Goal: Task Accomplishment & Management: Manage account settings

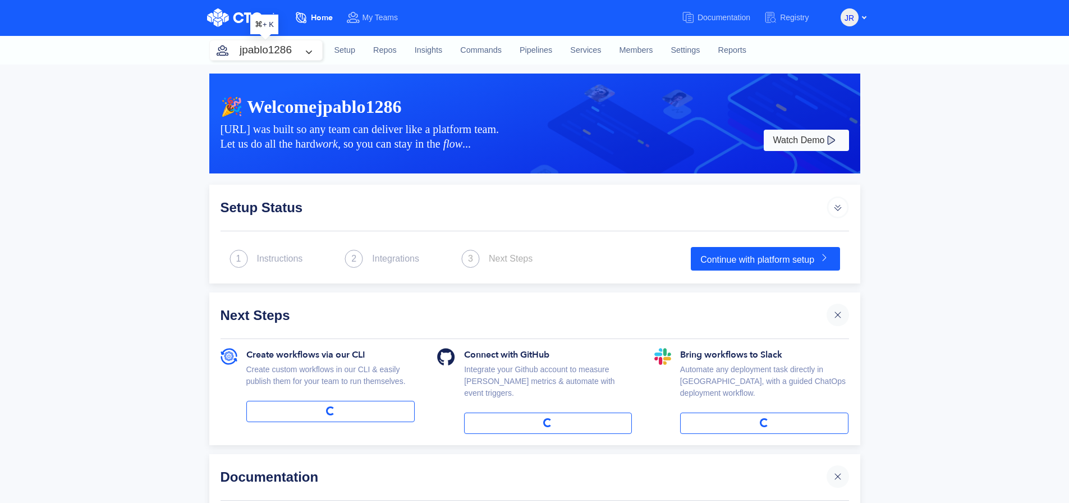
click at [300, 46] on button "jpablo1286" at bounding box center [266, 50] width 112 height 20
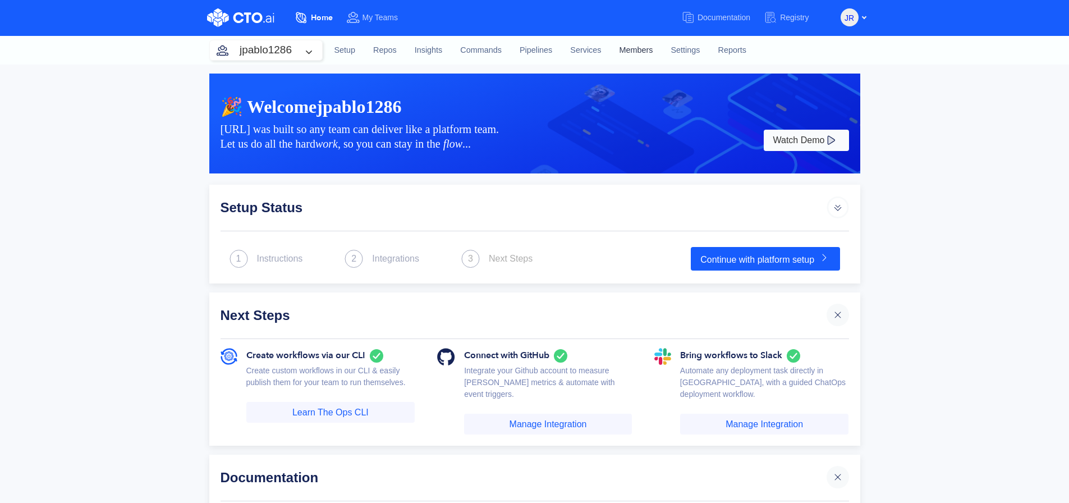
click at [627, 49] on link "Members" at bounding box center [637, 50] width 52 height 30
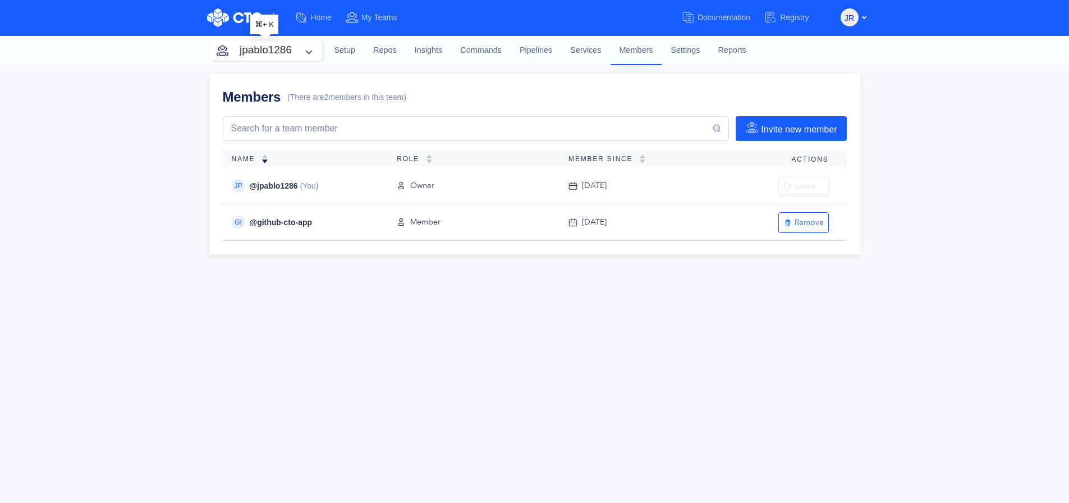
click at [305, 44] on button "jpablo1286" at bounding box center [266, 50] width 112 height 20
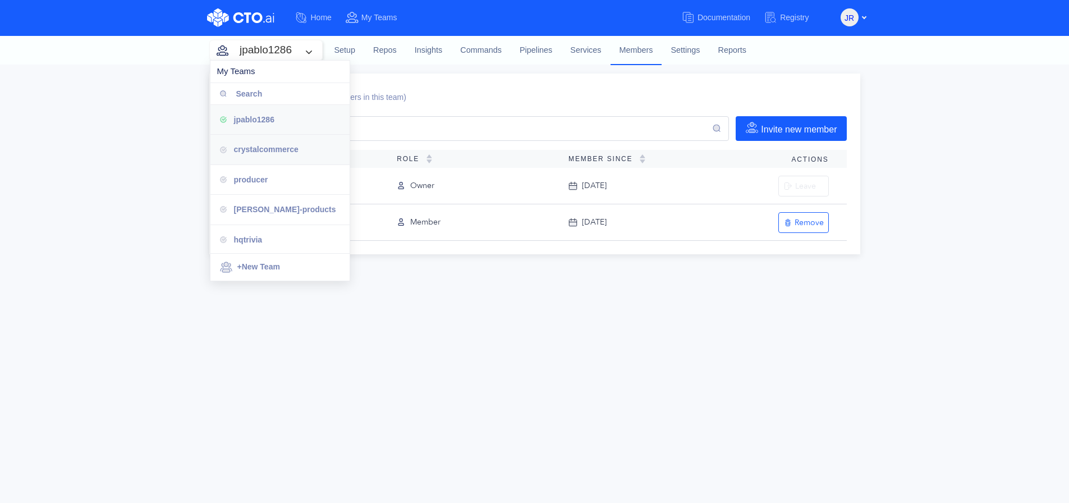
scroll to position [331, 0]
click at [295, 142] on div "attendease" at bounding box center [287, 148] width 107 height 12
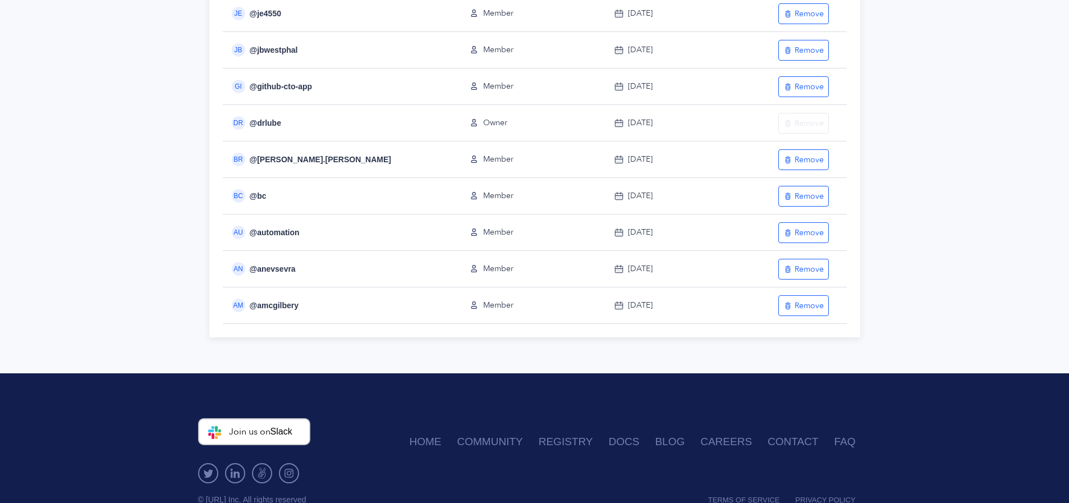
scroll to position [379, 0]
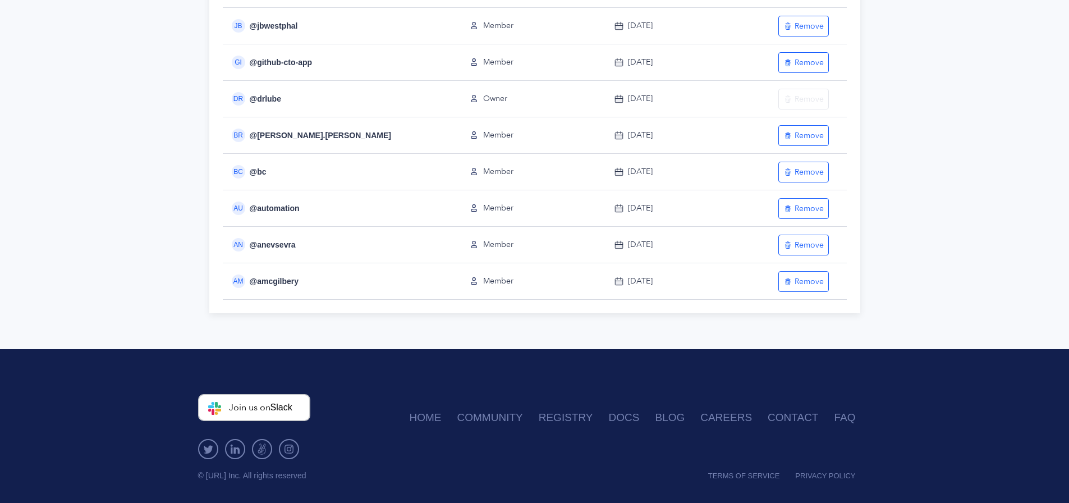
click at [179, 255] on div "Members (There are 14 members in this team) Invite new member Name Role Member …" at bounding box center [534, 17] width 1069 height 663
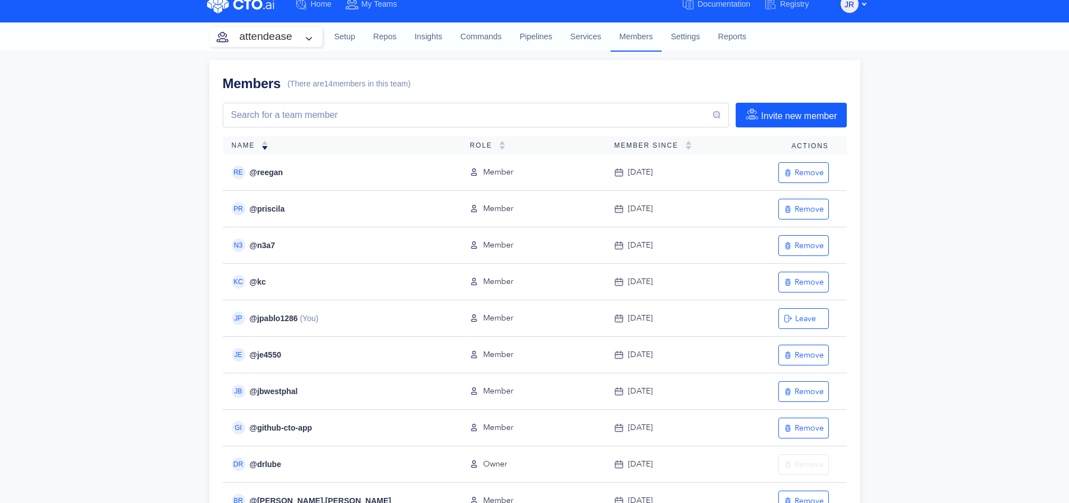
scroll to position [0, 0]
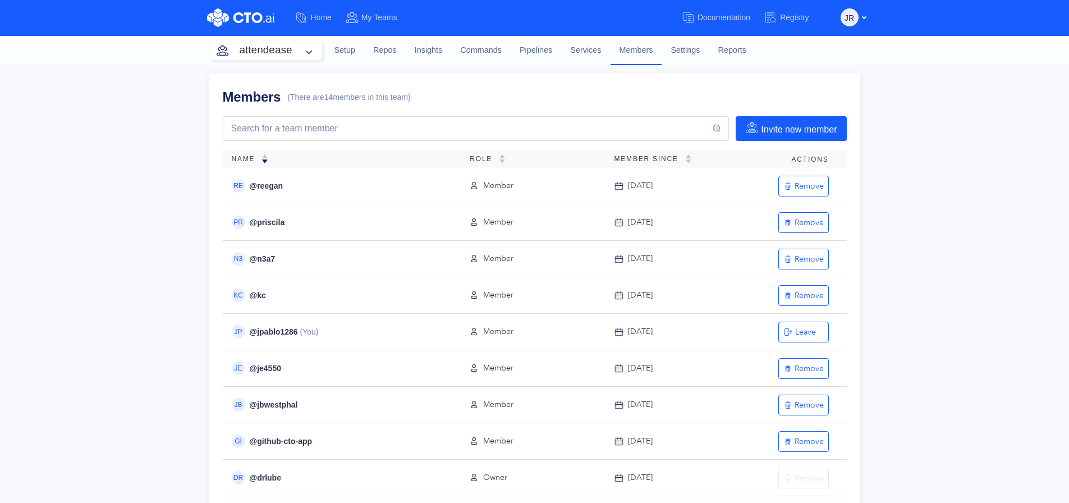
drag, startPoint x: 162, startPoint y: 247, endPoint x: 349, endPoint y: 194, distance: 194.9
click at [162, 247] on div "Members (There are 14 members in this team) Invite new member Name Role Member …" at bounding box center [534, 396] width 1069 height 663
click at [491, 125] on input "Search" at bounding box center [471, 128] width 482 height 13
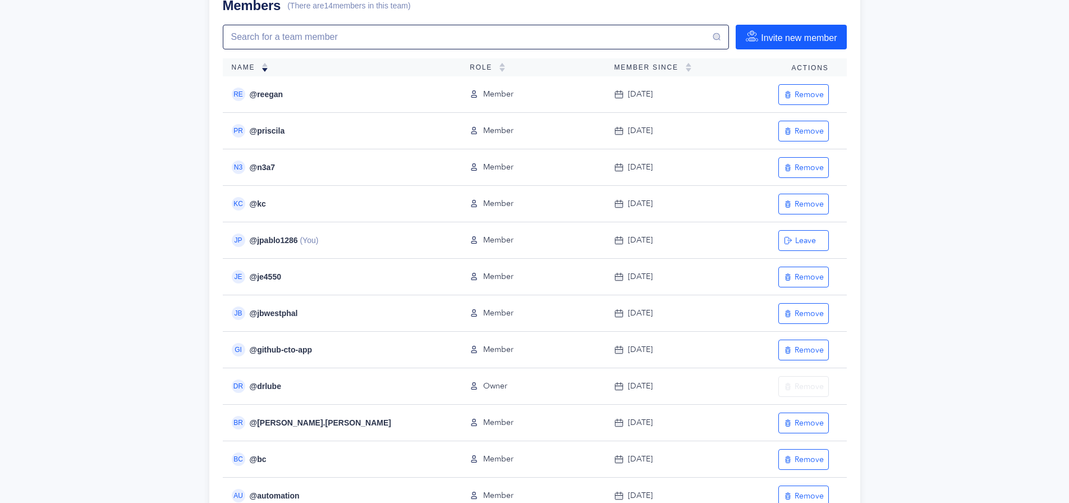
scroll to position [77, 0]
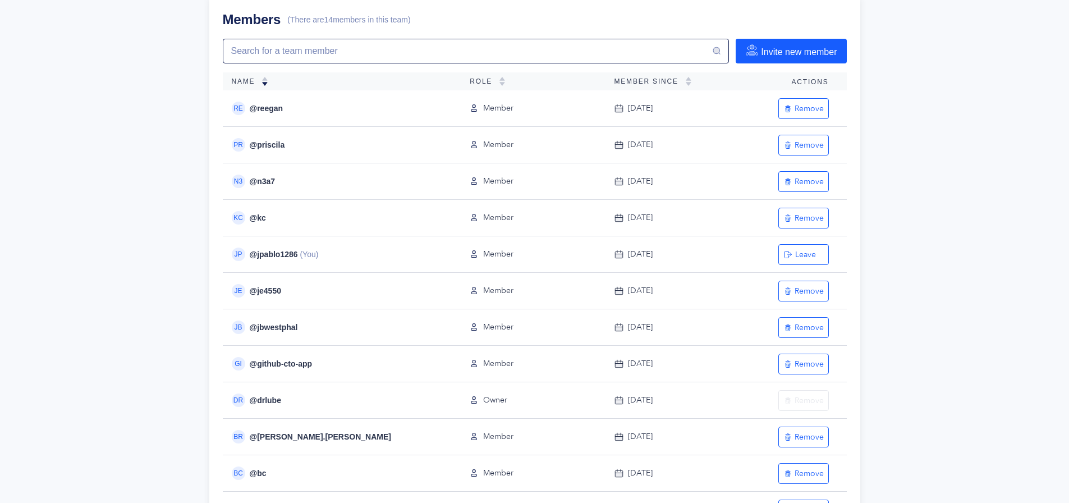
click at [163, 262] on div "Members (There are 14 members in this team) Invite new member Name Role Member …" at bounding box center [534, 318] width 1069 height 663
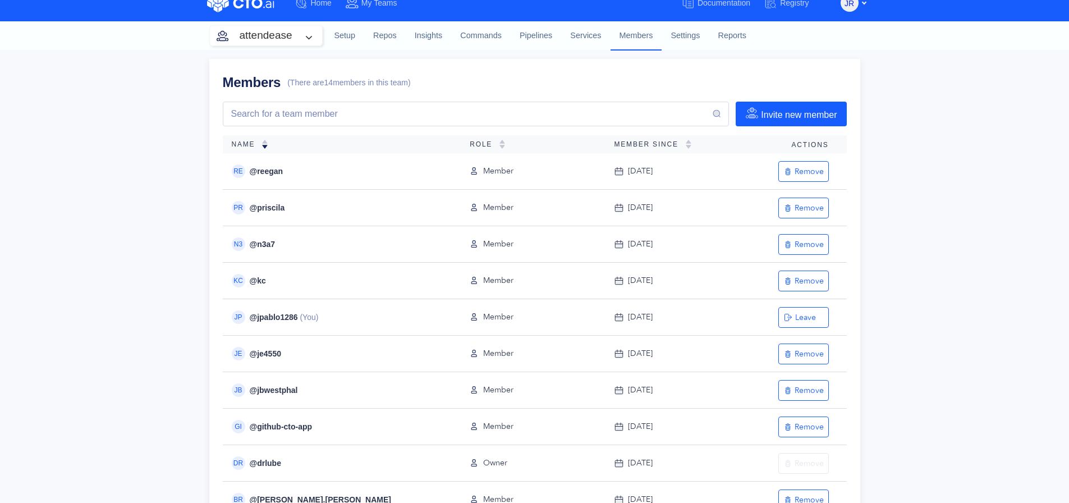
scroll to position [0, 0]
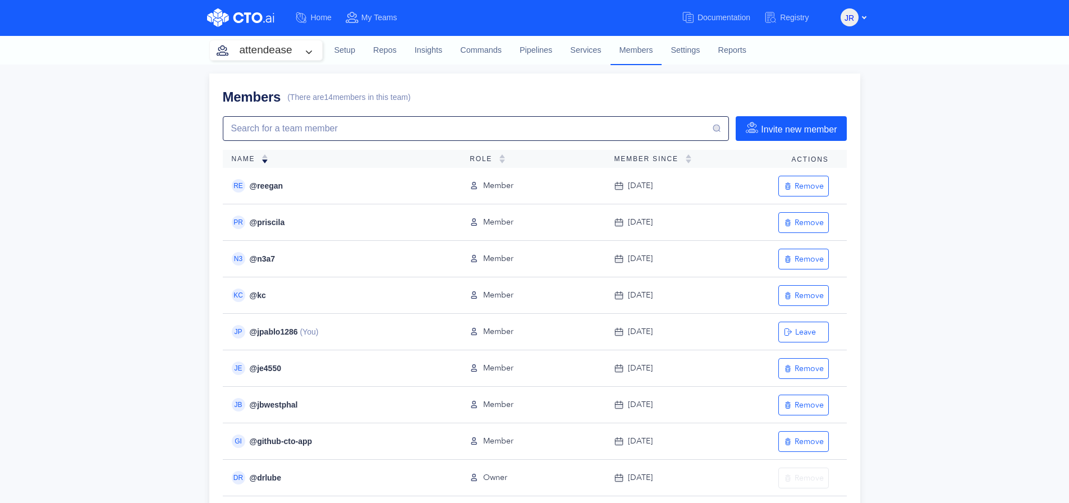
click at [268, 134] on input "Search" at bounding box center [471, 128] width 482 height 13
paste input "brian.harrington@tripleseat.com"
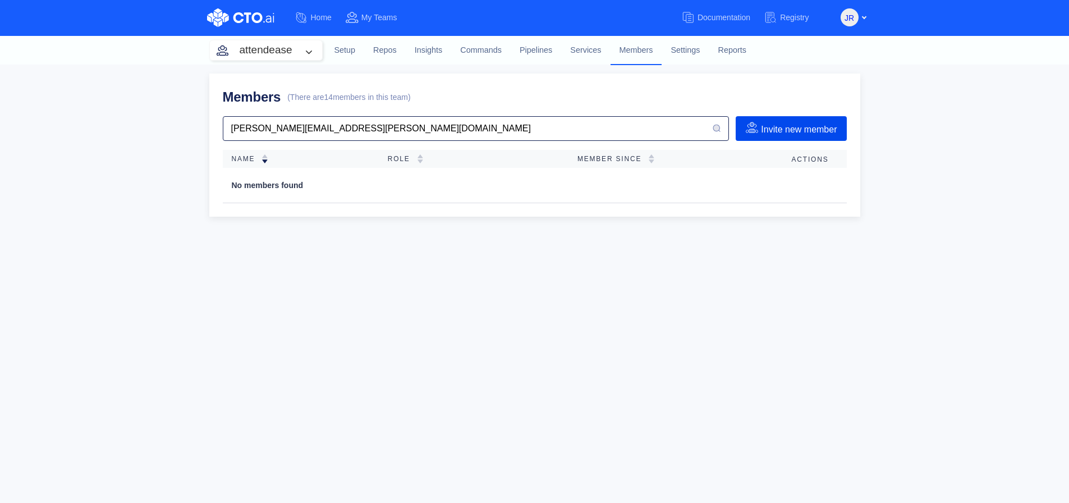
type input "brian.harrington@tripleseat.com"
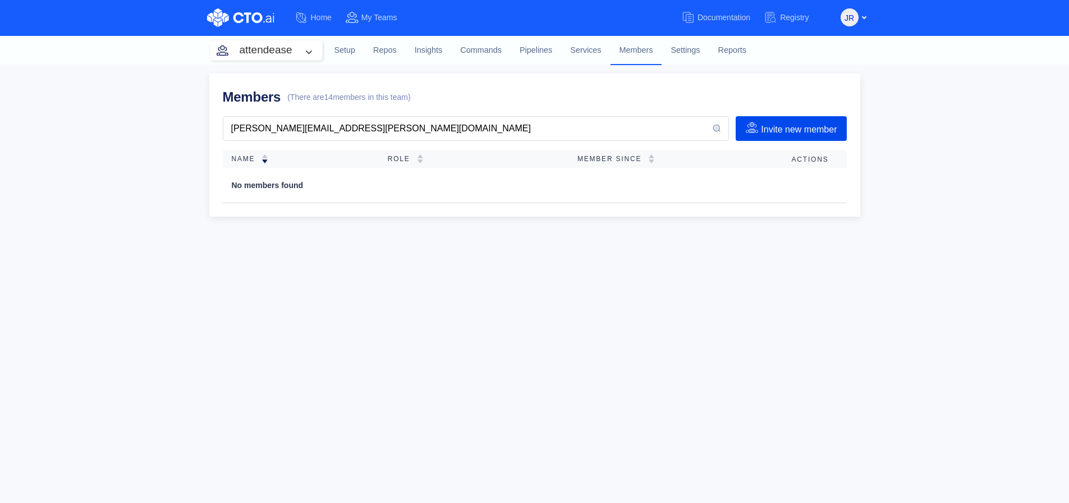
click at [790, 121] on button "Invite new member" at bounding box center [791, 128] width 111 height 25
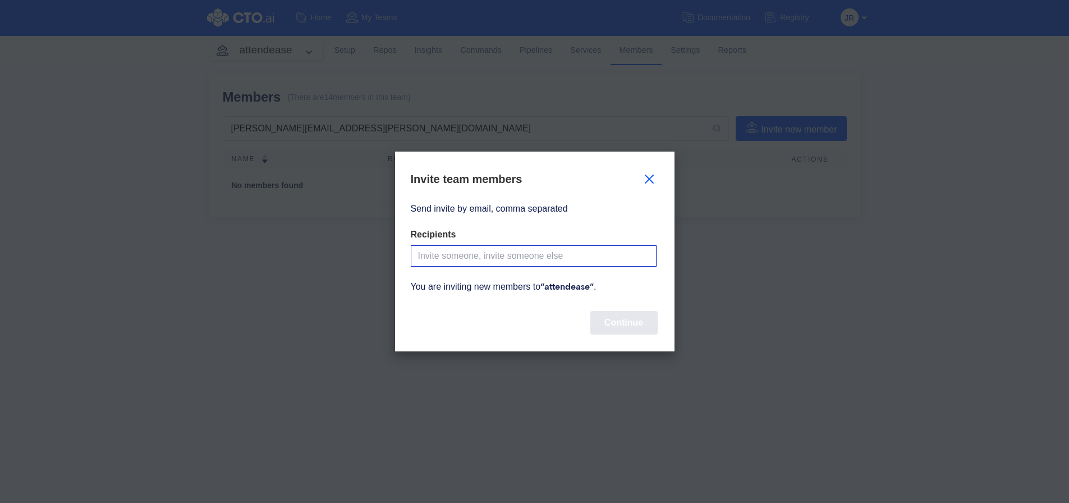
click at [506, 257] on input "Send invite by email, comma separated" at bounding box center [534, 255] width 246 height 21
paste input "brian.harrington@tripleseat.com"
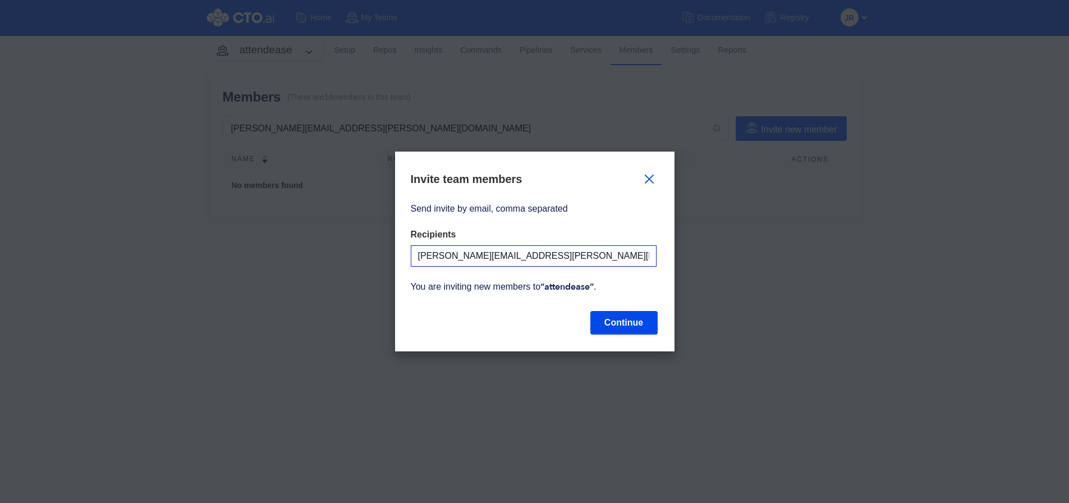
type input "brian.harrington@tripleseat.com"
click at [621, 324] on button "Continue" at bounding box center [623, 323] width 67 height 24
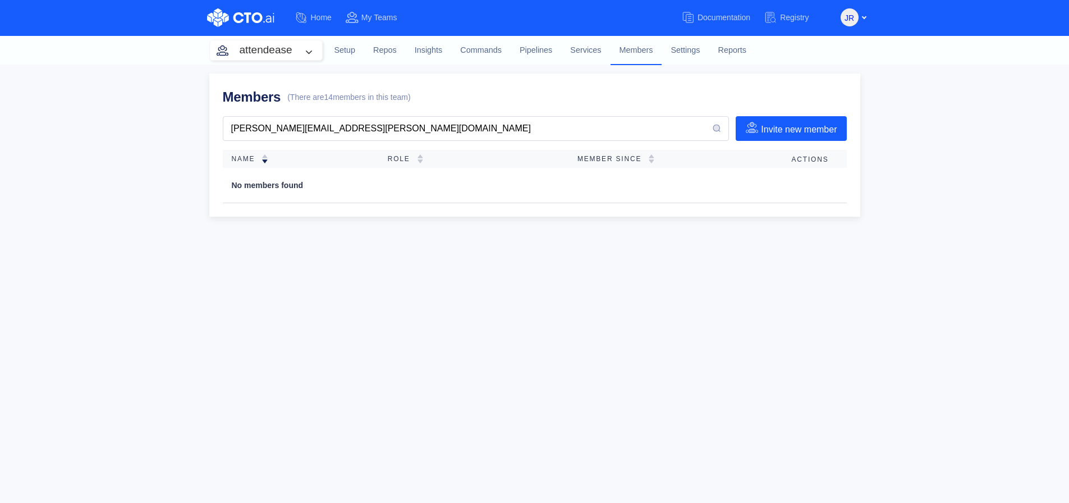
click at [732, 7] on div "Home My Teams Documentation Registry JR Log Out Dashboard My Profile" at bounding box center [534, 18] width 673 height 22
click at [731, 13] on span "Documentation" at bounding box center [724, 17] width 53 height 9
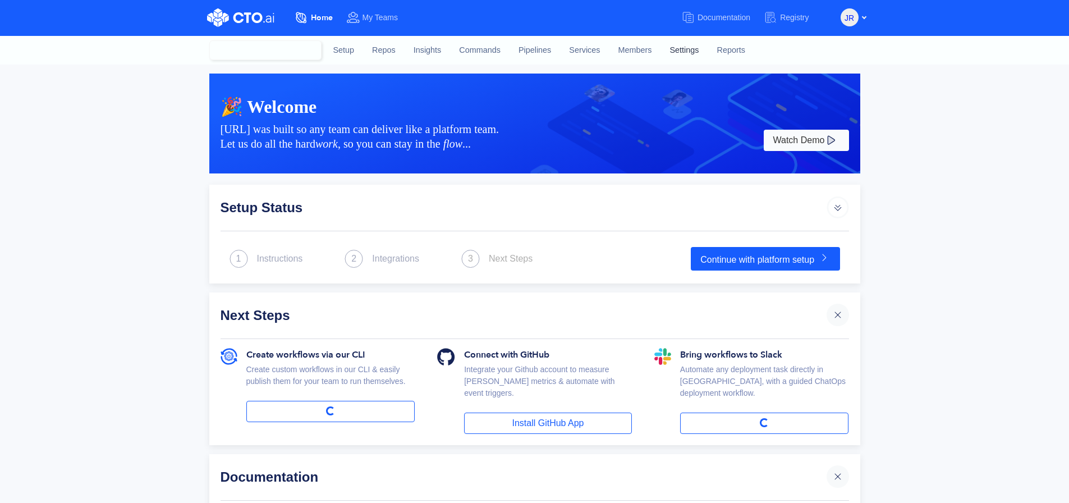
click at [686, 54] on link "Settings" at bounding box center [684, 50] width 47 height 30
